Goal: Navigation & Orientation: Find specific page/section

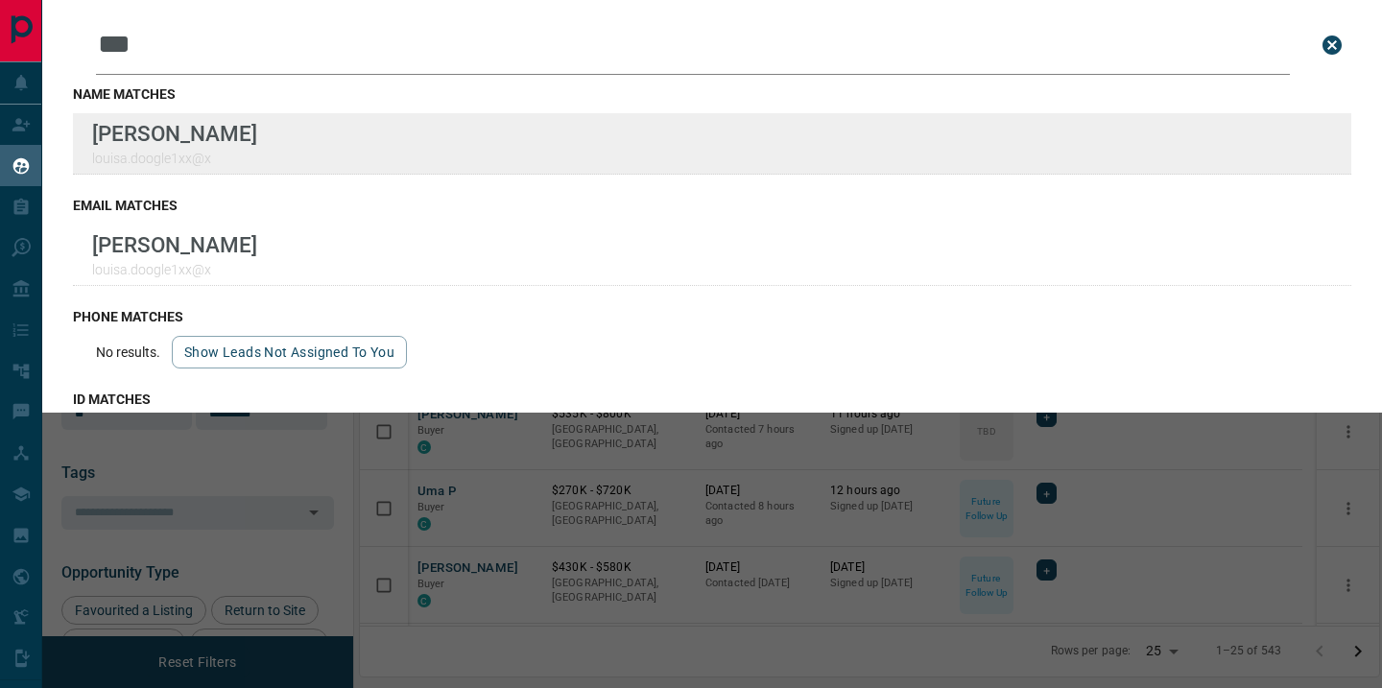
scroll to position [502, 1005]
click at [0, 0] on div "Lead Transfers Claim Leads My Leads Tasks Opportunities Deals Campaigns Automat…" at bounding box center [691, 332] width 1382 height 664
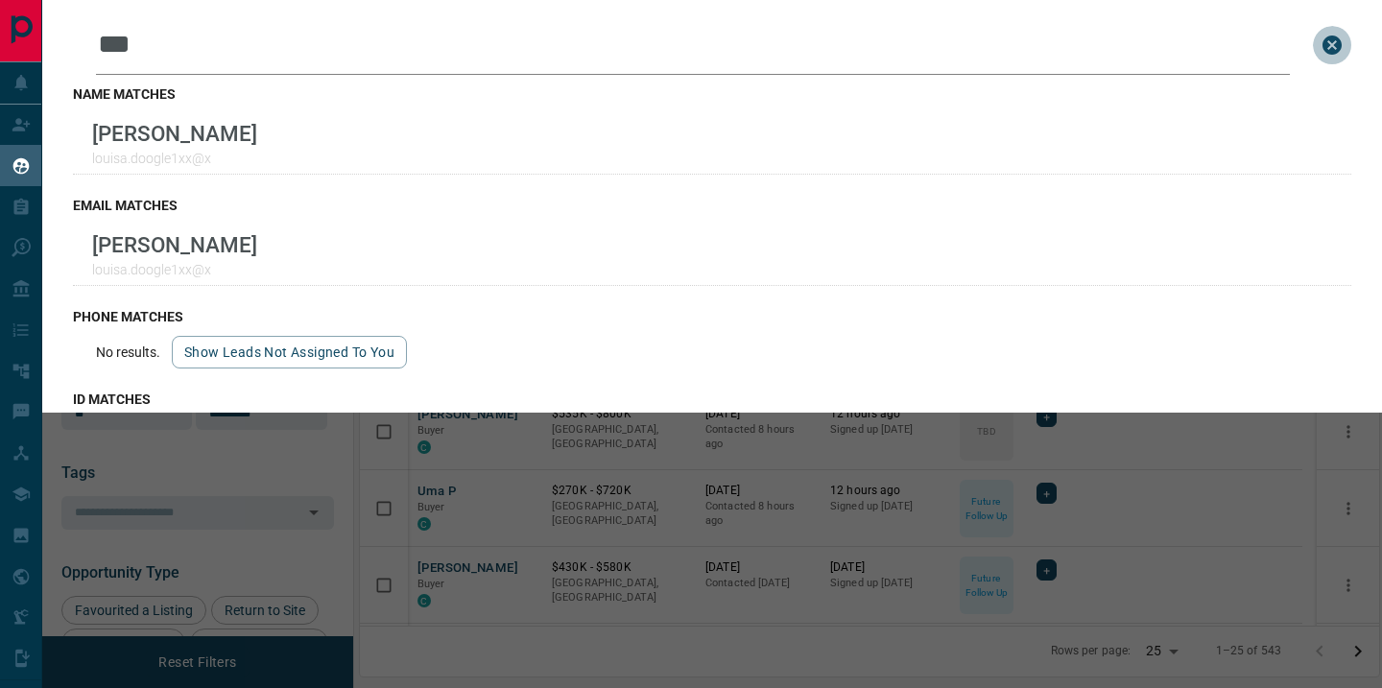
click at [1320, 46] on icon "close search bar" at bounding box center [1331, 45] width 23 height 23
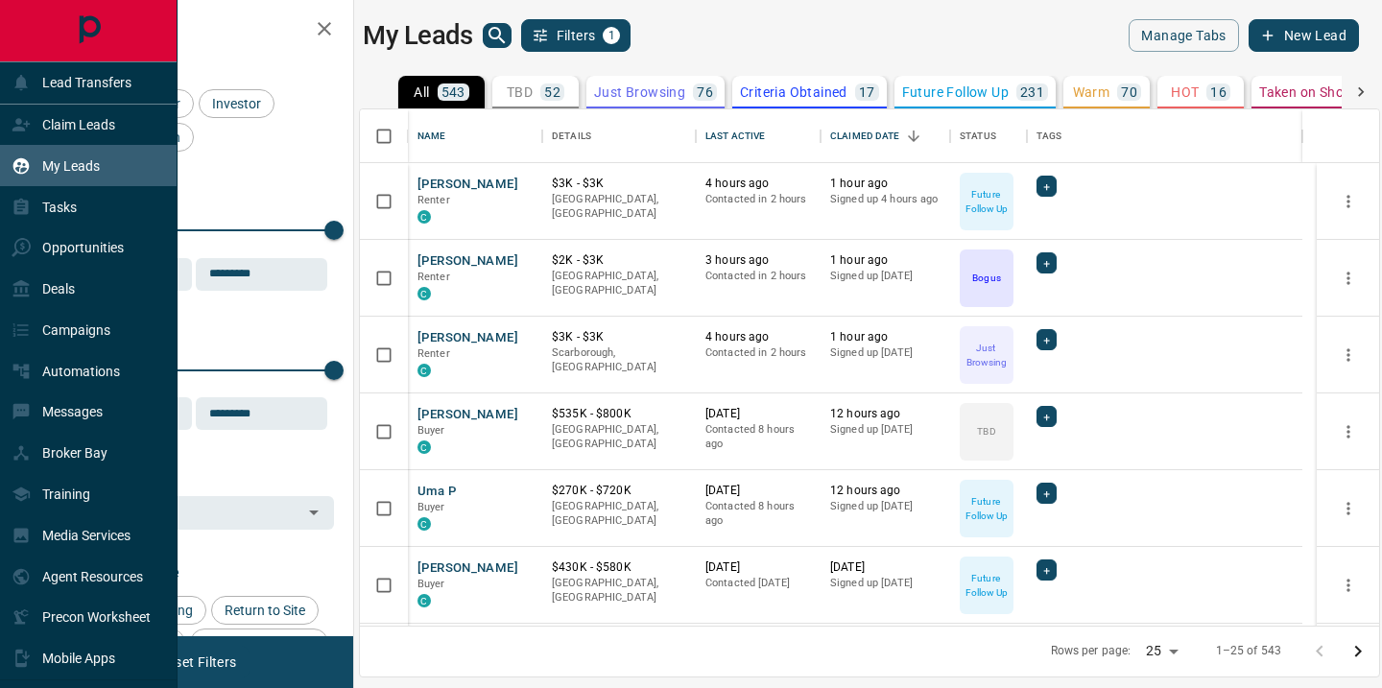
scroll to position [74, 0]
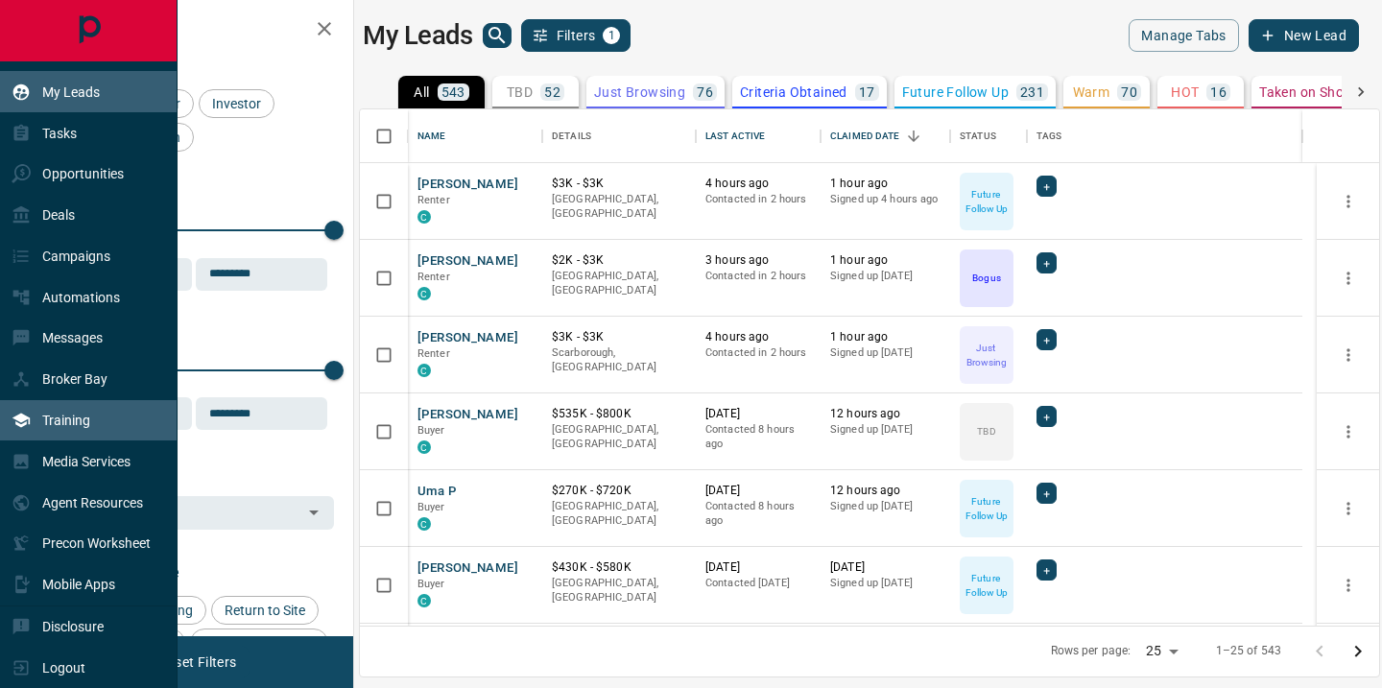
click at [79, 418] on p "Training" at bounding box center [66, 420] width 48 height 15
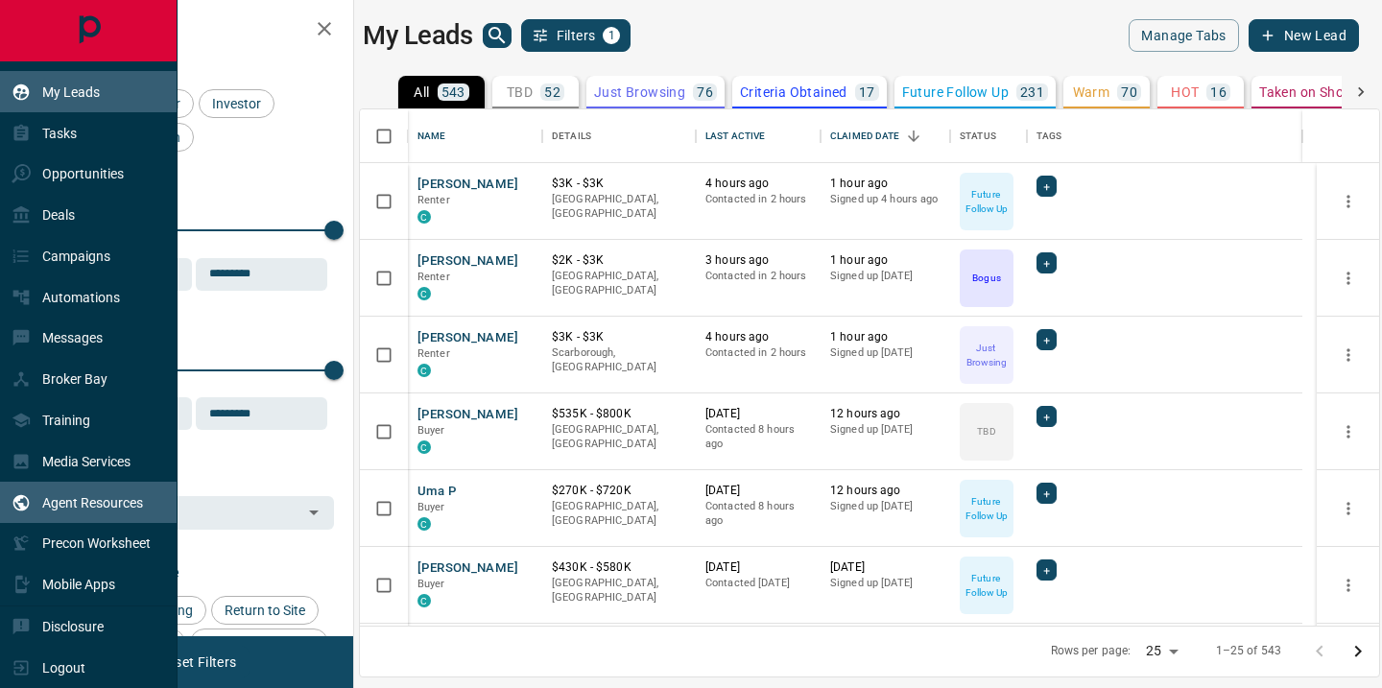
click at [97, 501] on p "Agent Resources" at bounding box center [92, 502] width 101 height 15
click at [82, 505] on p "Agent Resources" at bounding box center [92, 502] width 101 height 15
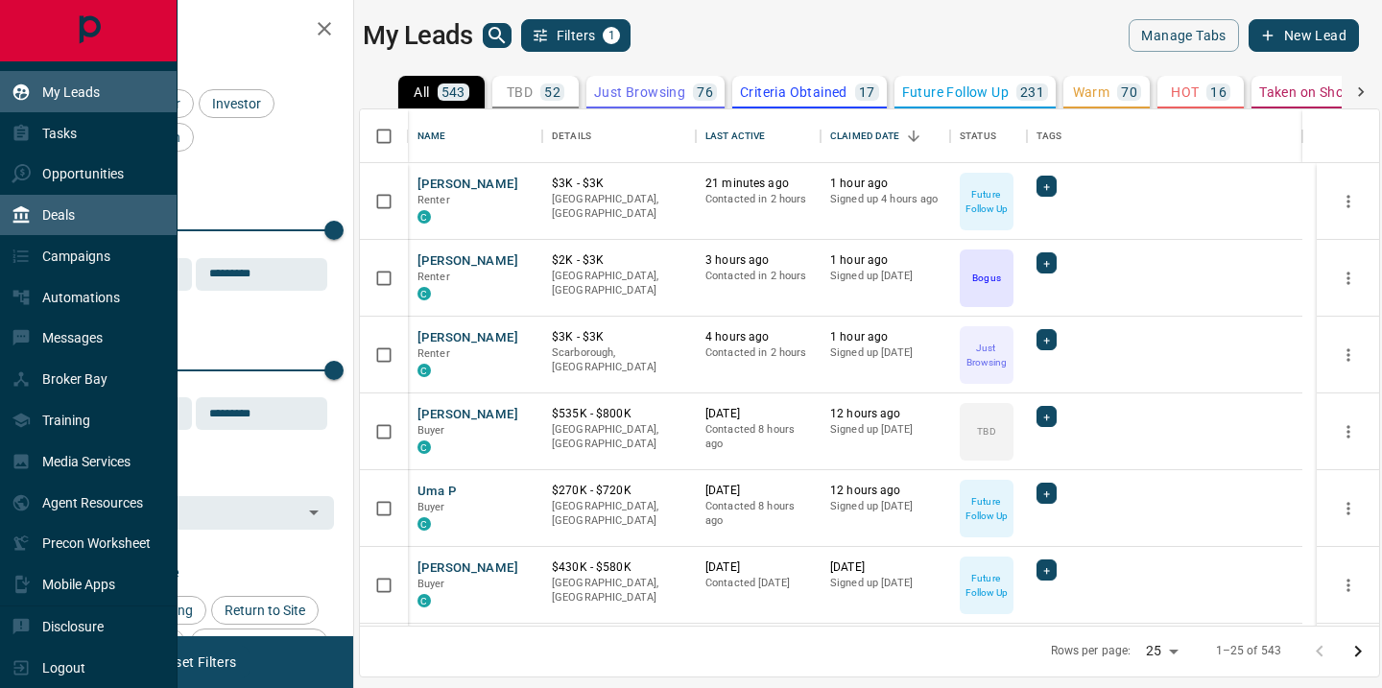
click at [63, 213] on p "Deals" at bounding box center [58, 214] width 33 height 15
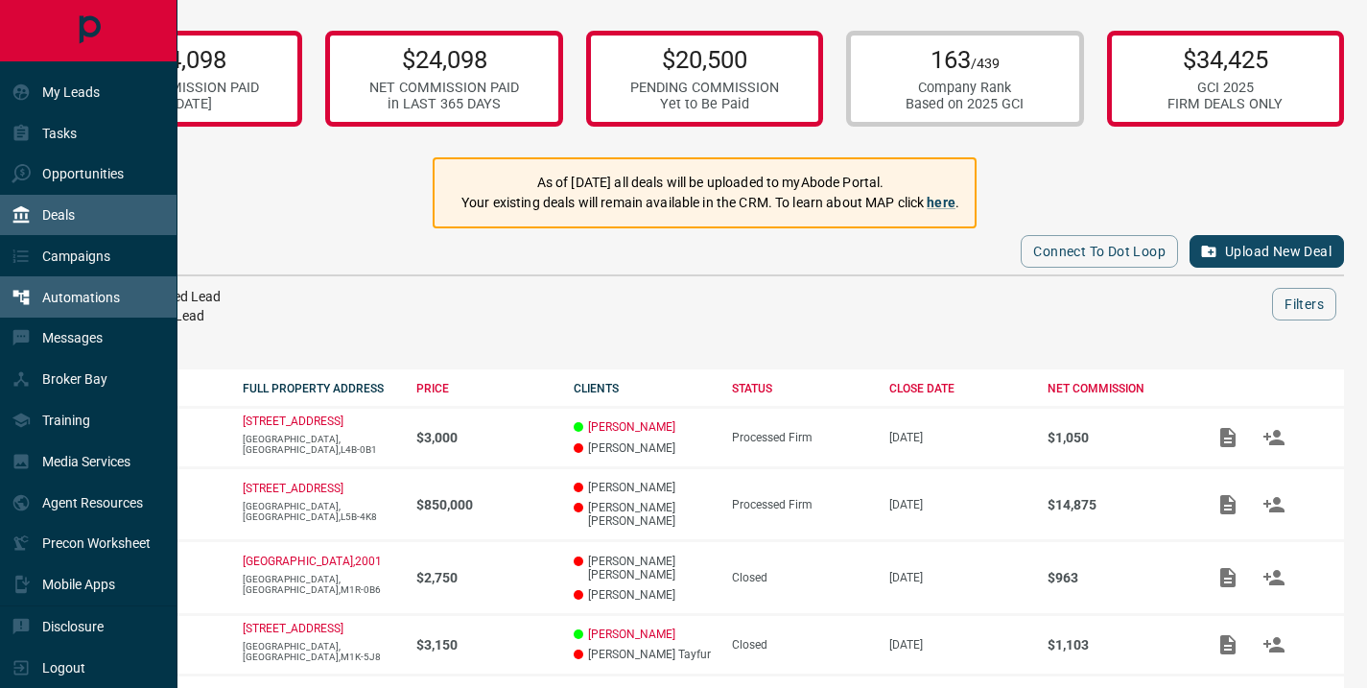
click at [78, 298] on p "Automations" at bounding box center [81, 297] width 78 height 15
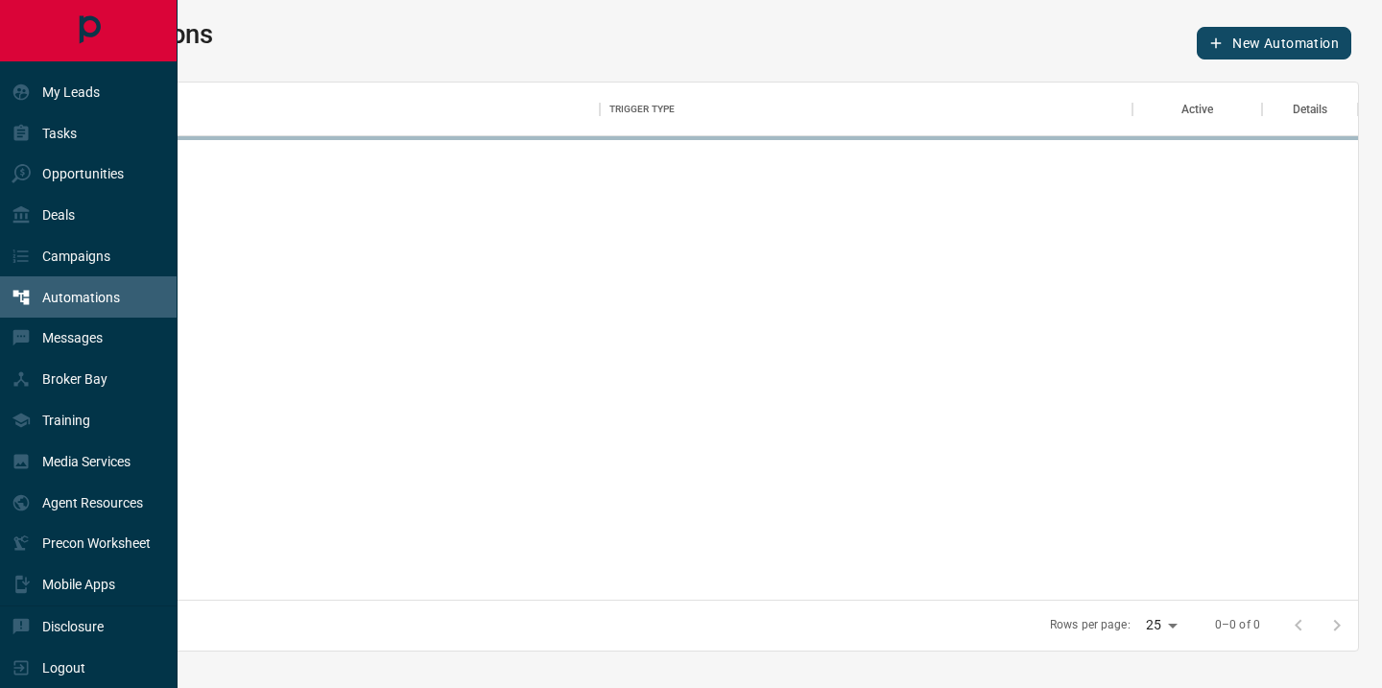
scroll to position [503, 1277]
